Goal: Information Seeking & Learning: Learn about a topic

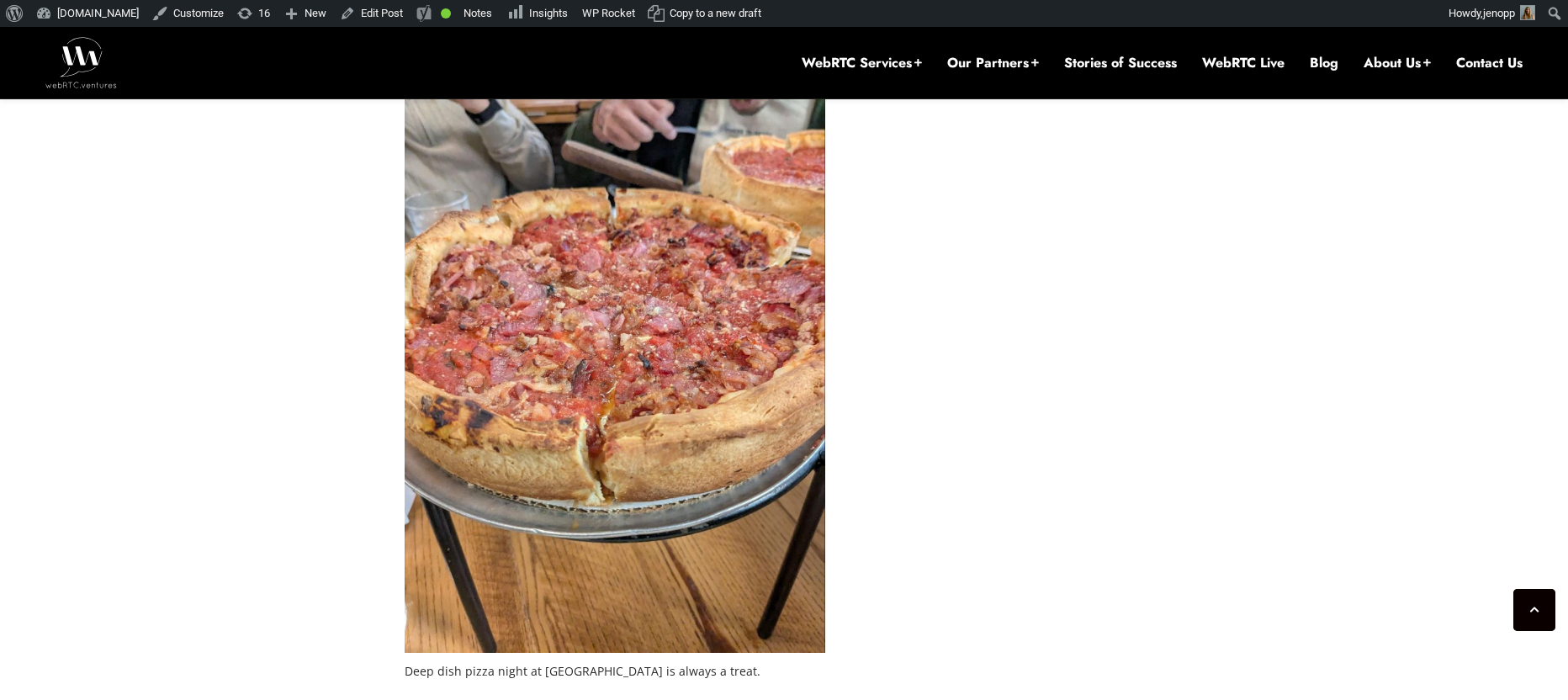
scroll to position [5205, 0]
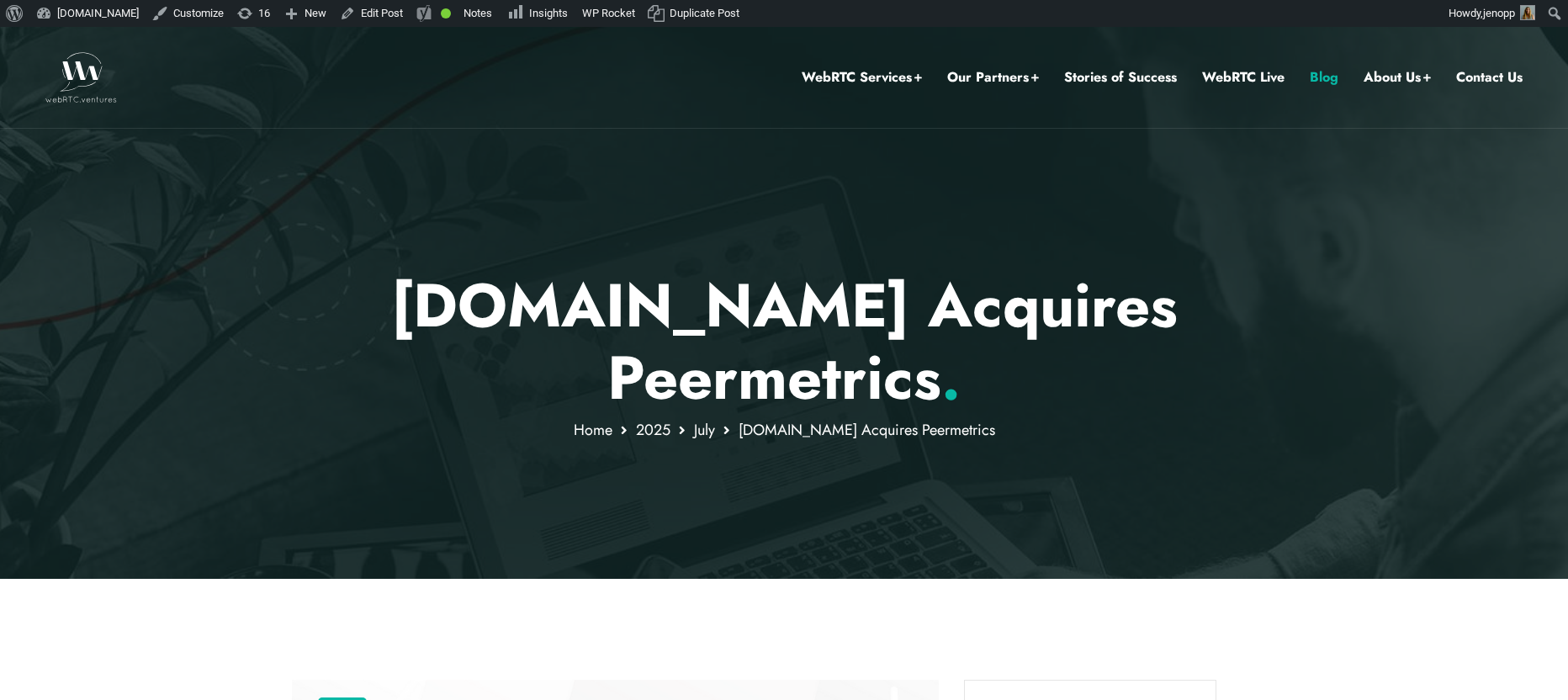
click at [1324, 78] on link "Blog" at bounding box center [1324, 77] width 29 height 22
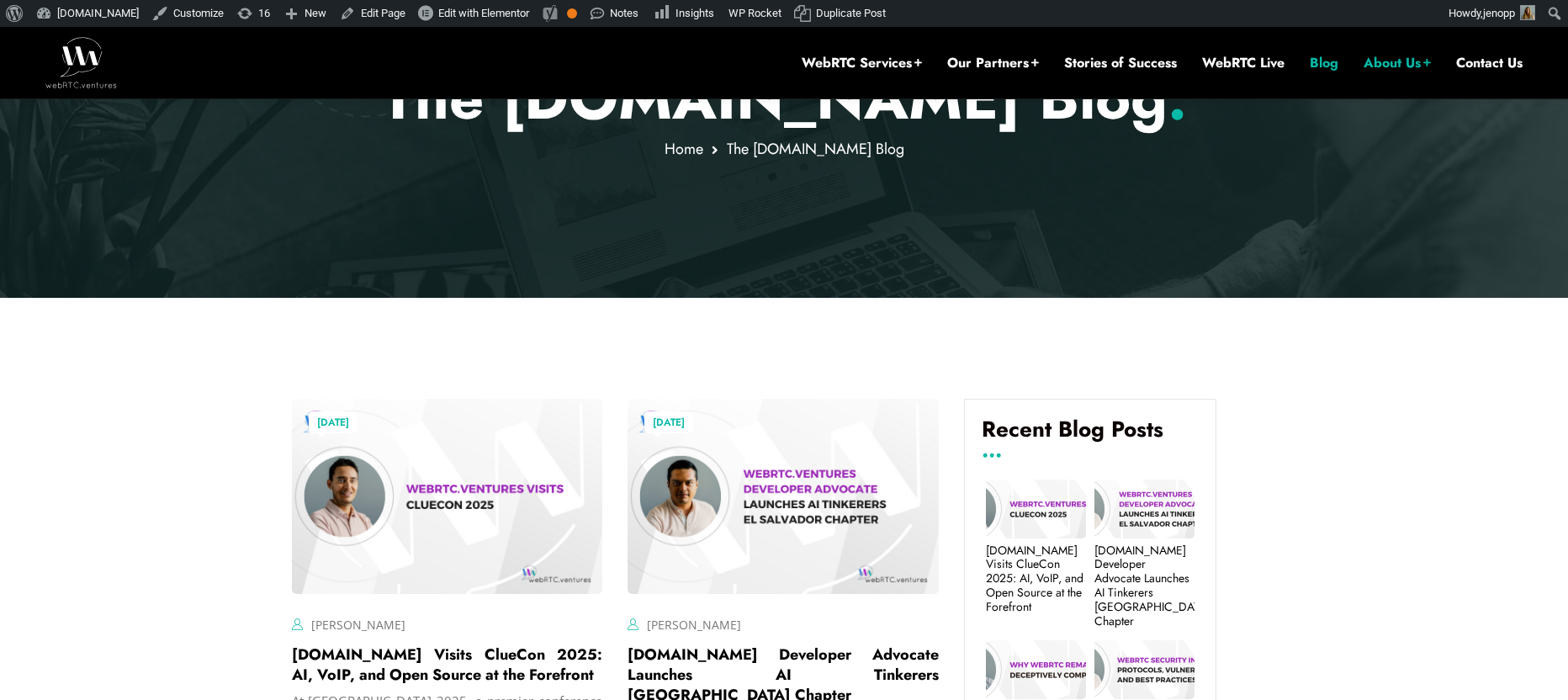
scroll to position [434, 0]
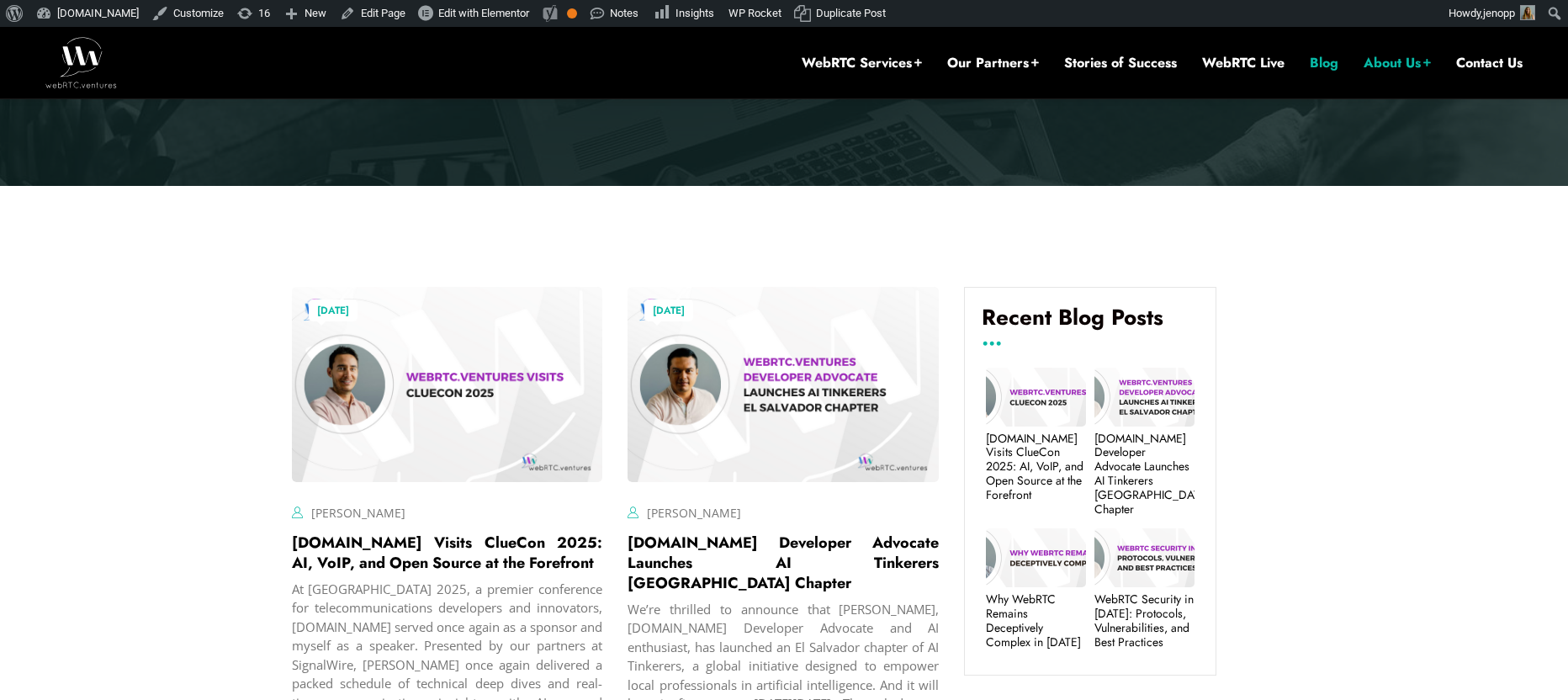
scroll to position [434, 0]
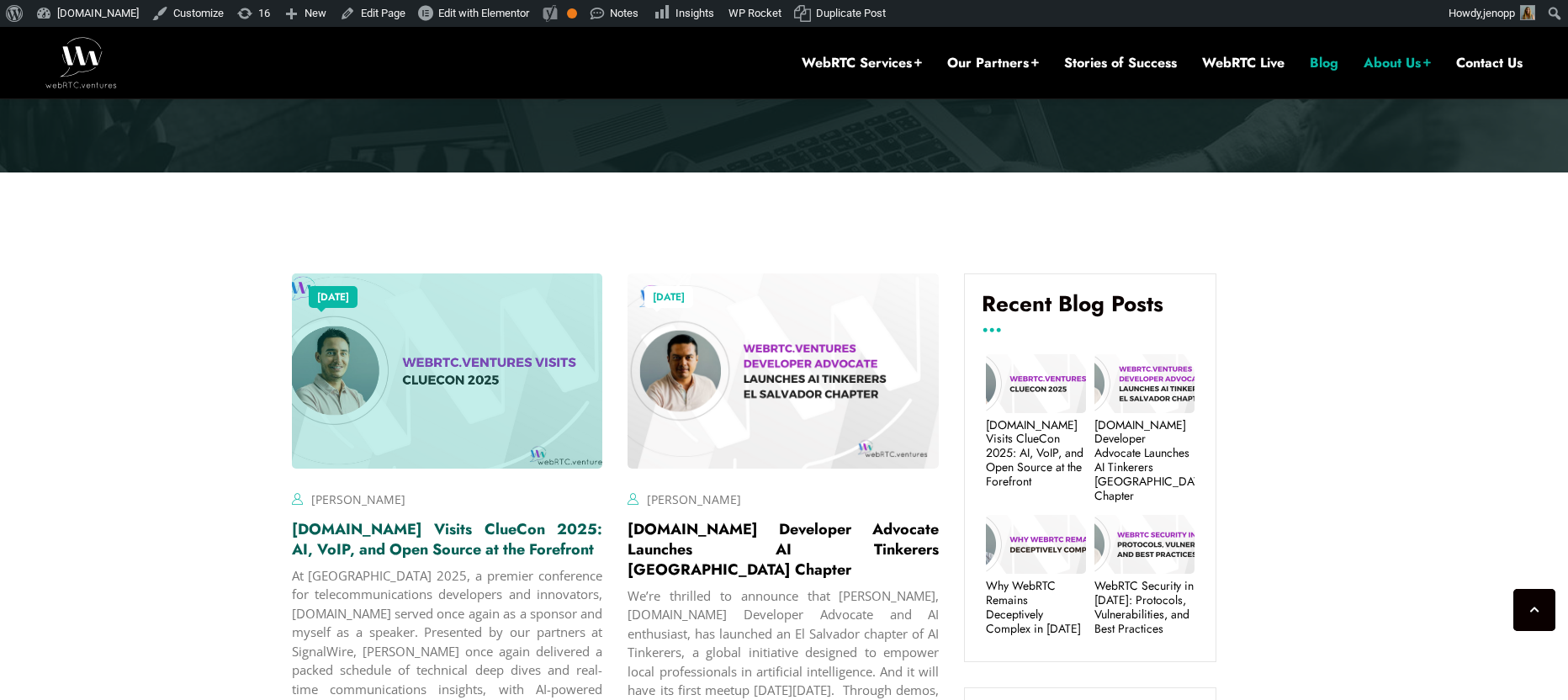
click at [346, 546] on link "[DOMAIN_NAME] Visits ClueCon 2025: AI, VoIP, and Open Source at the Forefront" at bounding box center [447, 539] width 311 height 42
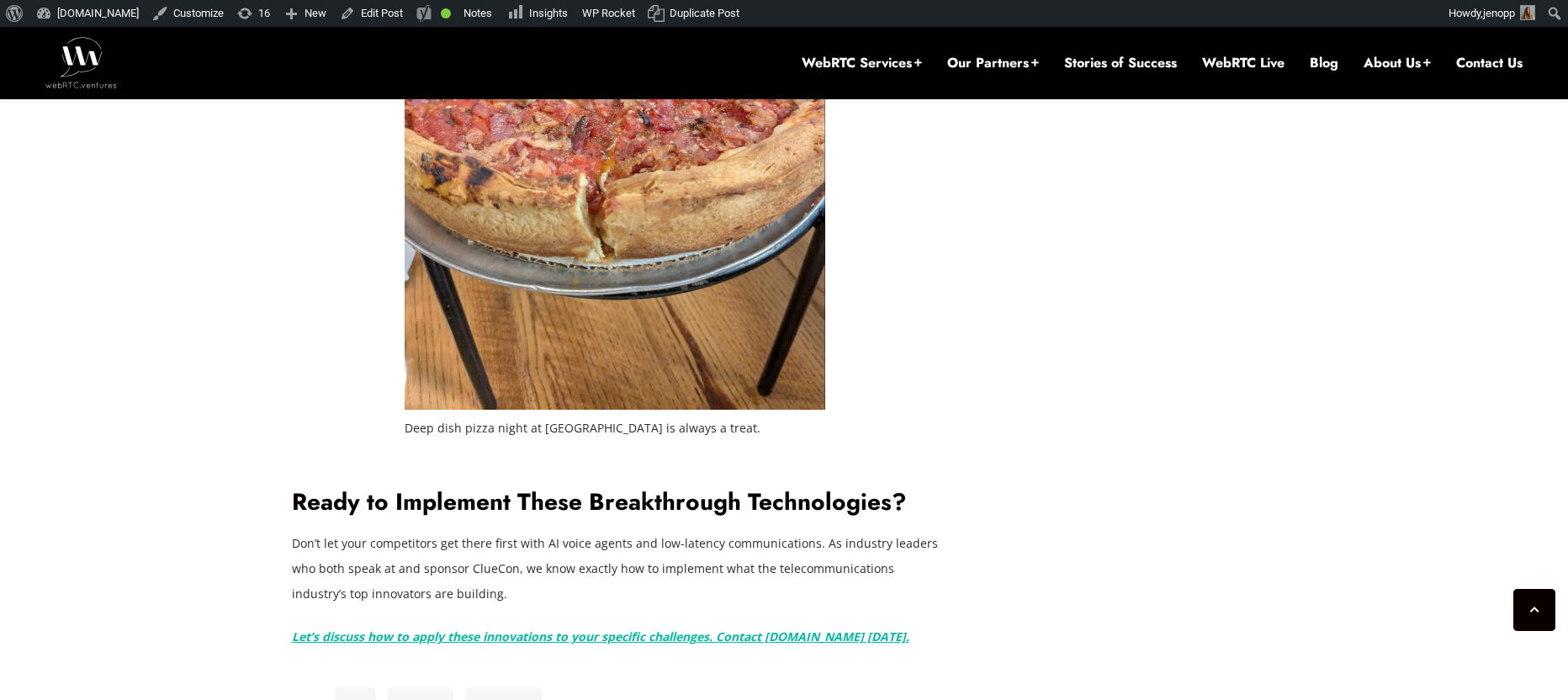
scroll to position [5018, 0]
